Goal: Obtain resource: Obtain resource

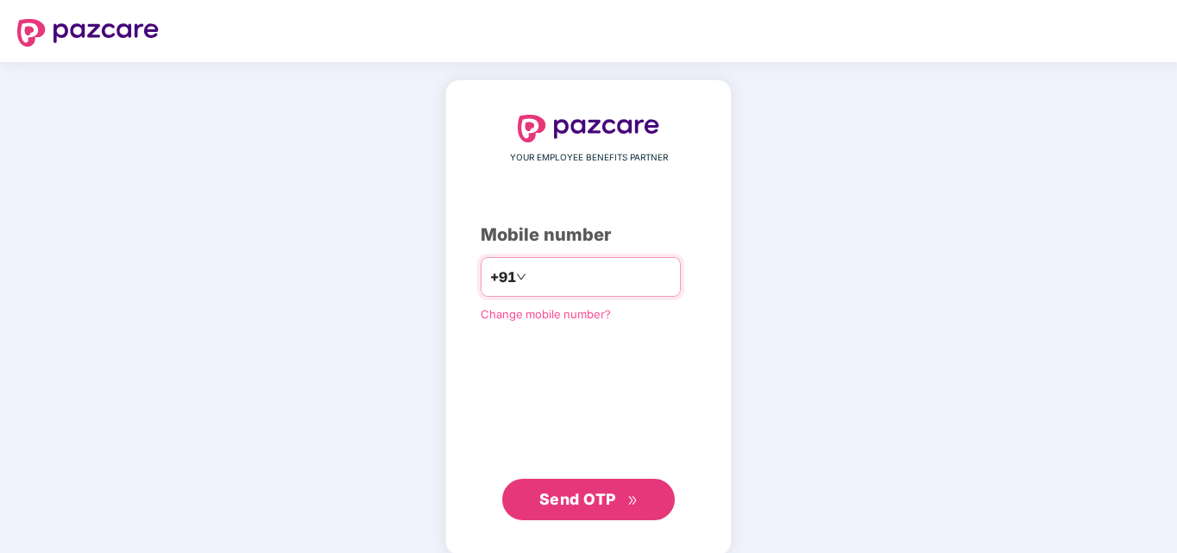
click at [577, 272] on input "number" at bounding box center [601, 277] width 142 height 28
type input "**********"
click at [587, 484] on button "Send OTP" at bounding box center [588, 499] width 173 height 41
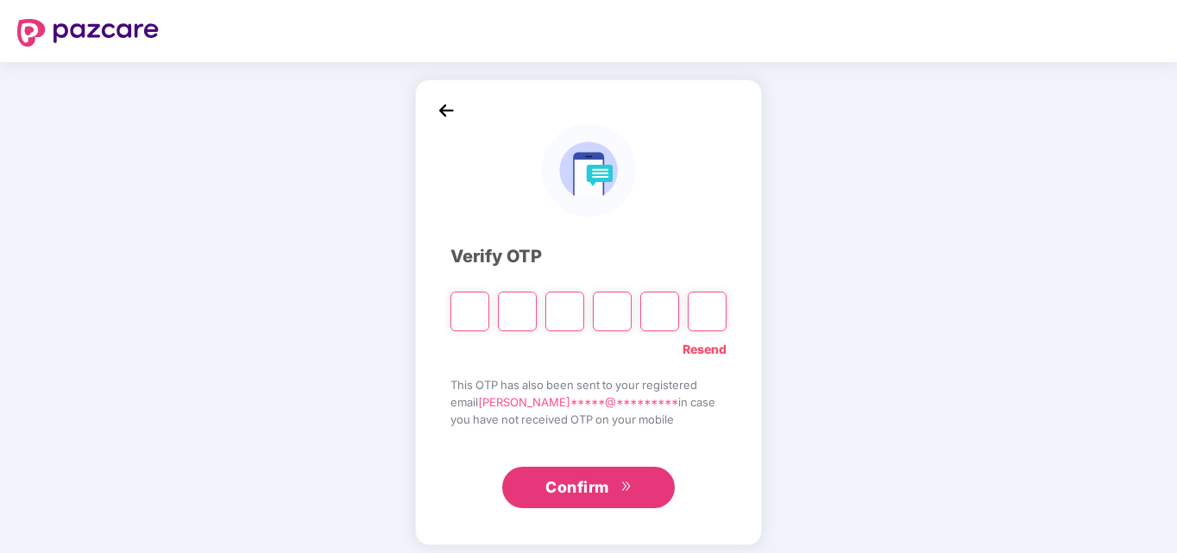
type input "*"
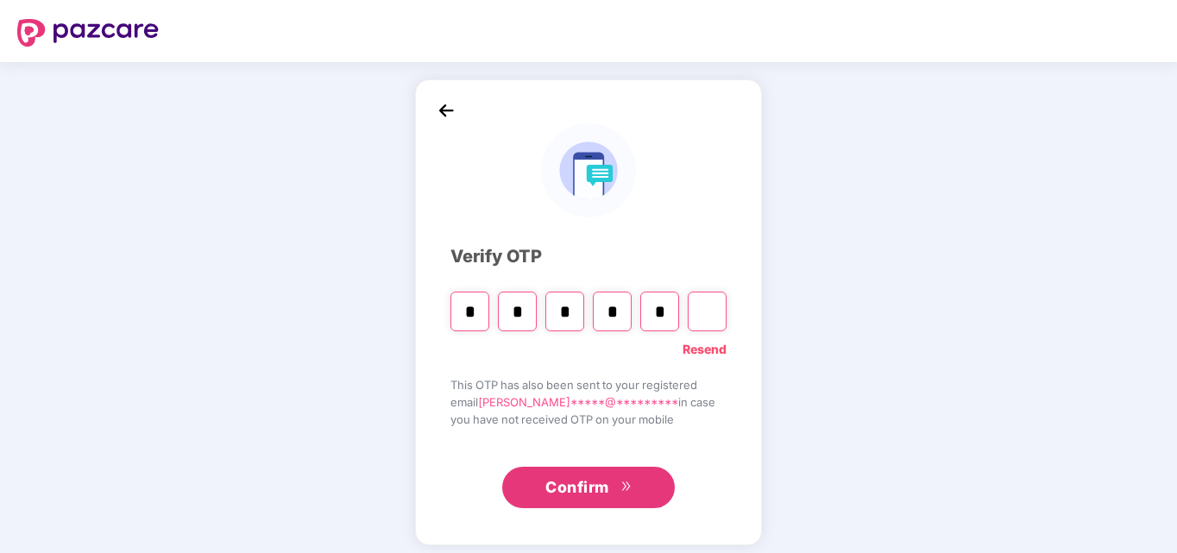
type input "*"
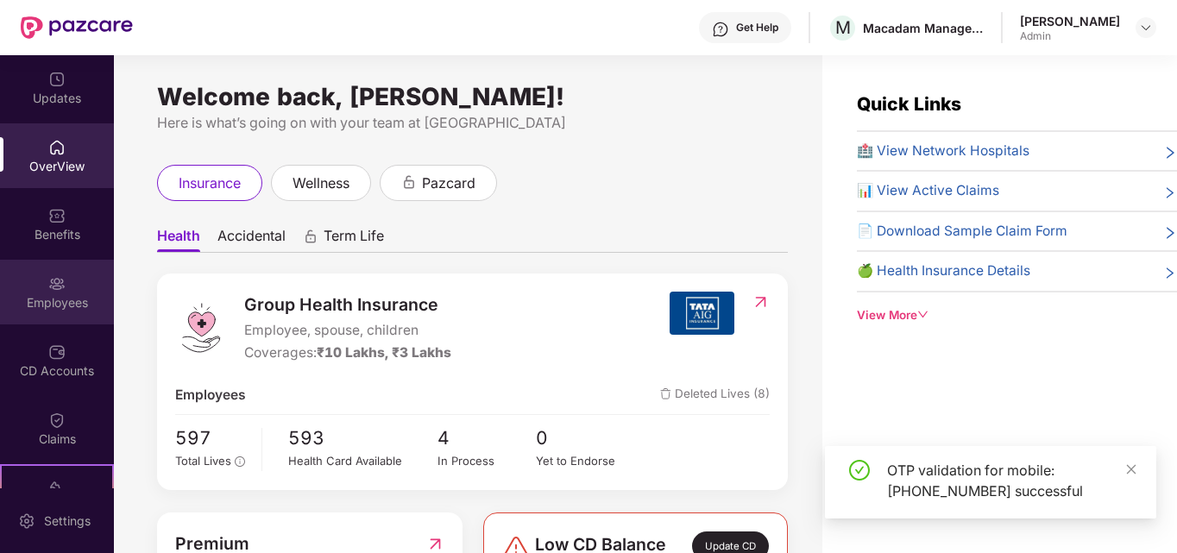
click at [78, 299] on div "Employees" at bounding box center [57, 302] width 114 height 17
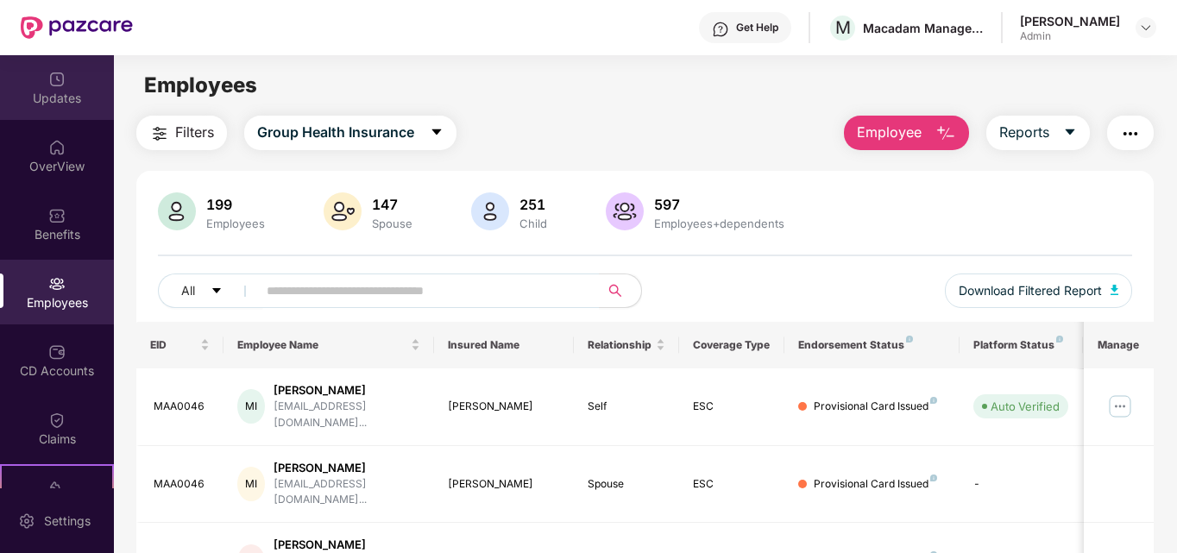
click at [65, 91] on div "Updates" at bounding box center [57, 98] width 114 height 17
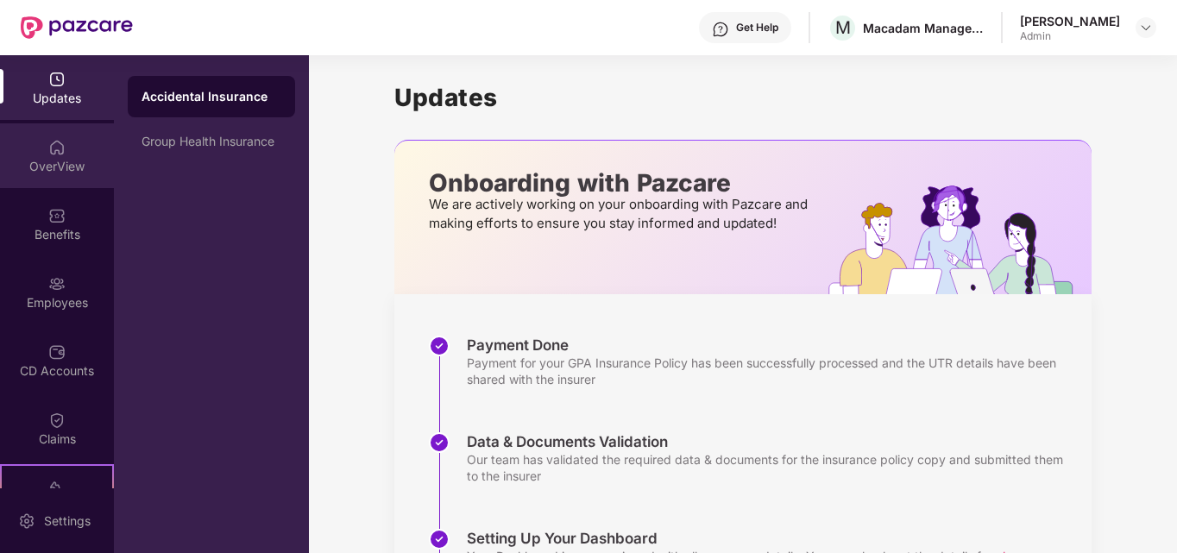
click at [64, 152] on div "OverView" at bounding box center [57, 155] width 114 height 65
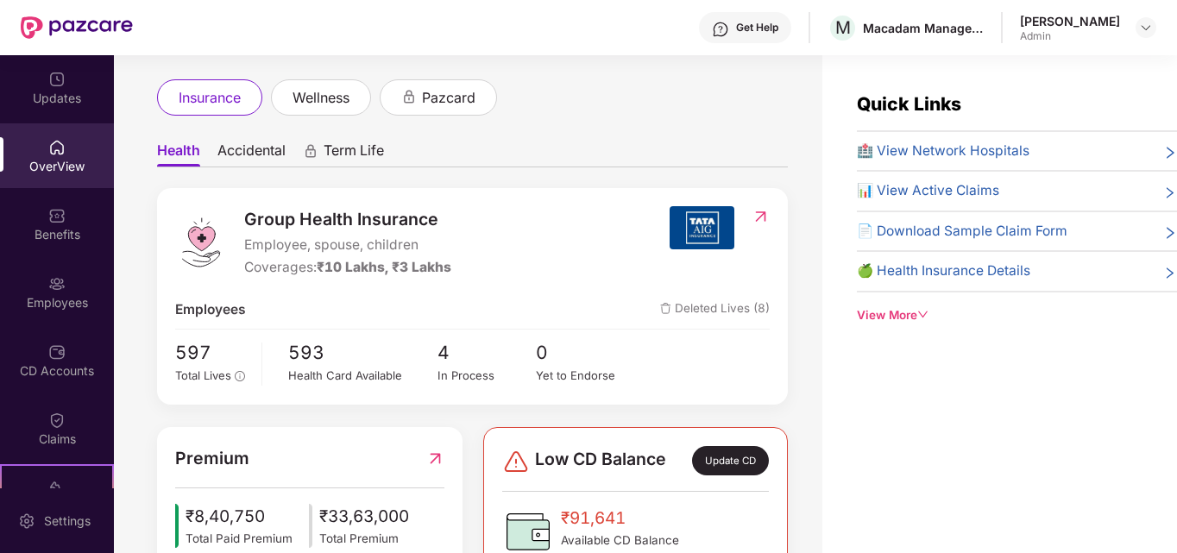
scroll to position [86, 0]
click at [900, 228] on span "📄 Download Sample Claim Form" at bounding box center [962, 231] width 211 height 21
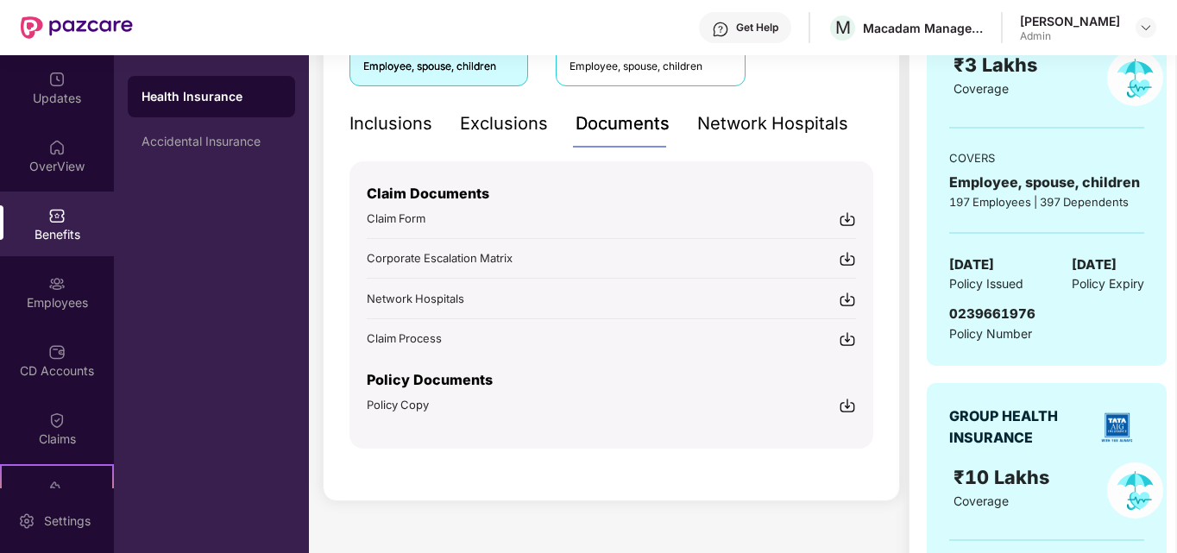
scroll to position [345, 0]
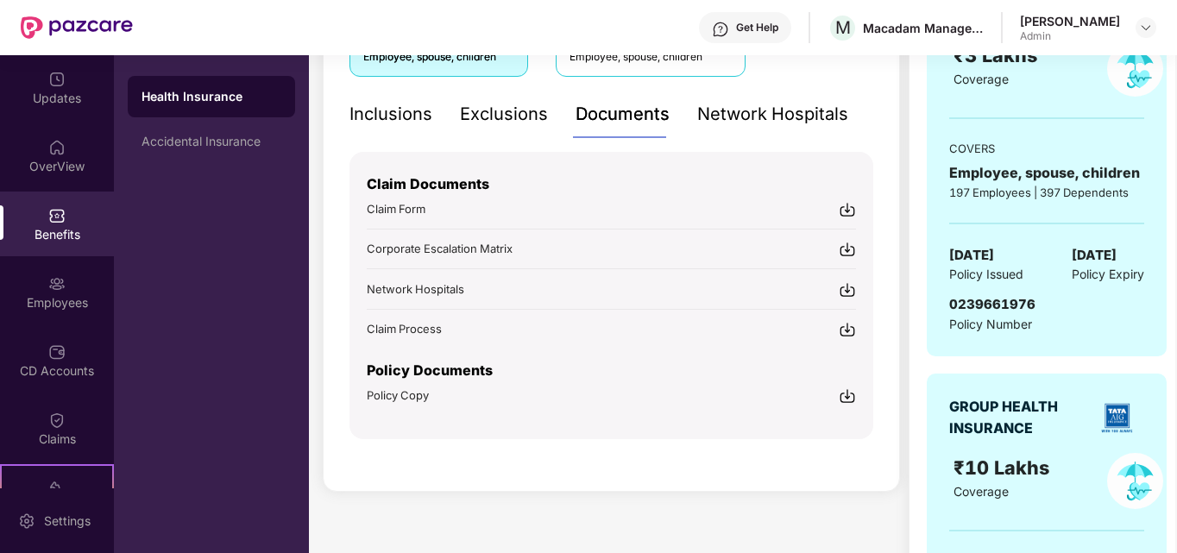
click at [846, 203] on img at bounding box center [847, 209] width 17 height 17
click at [1002, 80] on span "Coverage" at bounding box center [980, 79] width 55 height 15
